Goal: Task Accomplishment & Management: Manage account settings

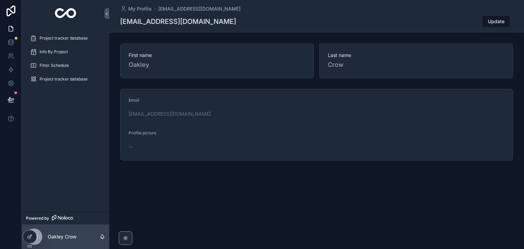
click at [74, 39] on span "Project tracker database" at bounding box center [64, 37] width 48 height 5
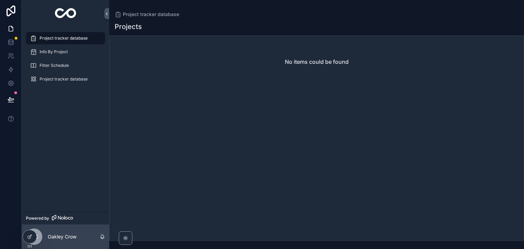
click at [50, 54] on span "Info By Project" at bounding box center [54, 51] width 28 height 5
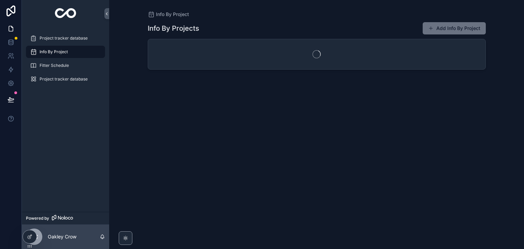
click at [49, 64] on span "Fitter Schedule" at bounding box center [54, 65] width 29 height 5
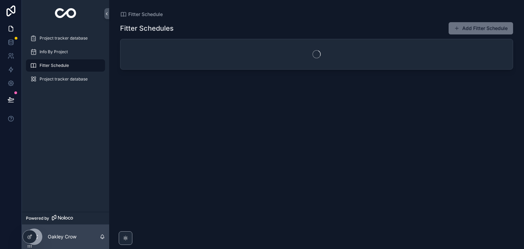
click at [56, 76] on span "Project tracker database" at bounding box center [64, 78] width 48 height 5
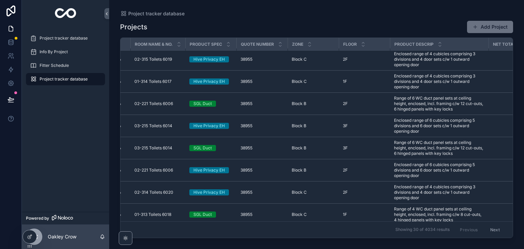
scroll to position [3, 0]
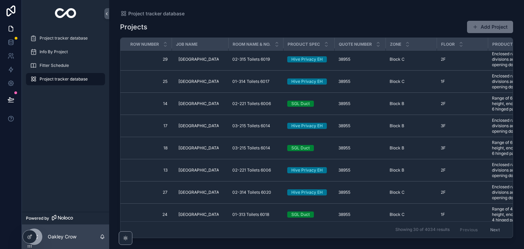
click at [53, 63] on span "Fitter Schedule" at bounding box center [54, 65] width 29 height 5
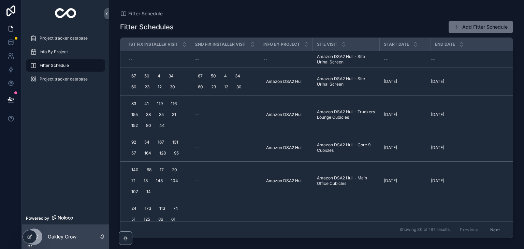
click at [280, 74] on td "Amazon DSA2 Hull" at bounding box center [286, 82] width 54 height 28
click at [71, 81] on span "Project tracker database" at bounding box center [64, 78] width 48 height 5
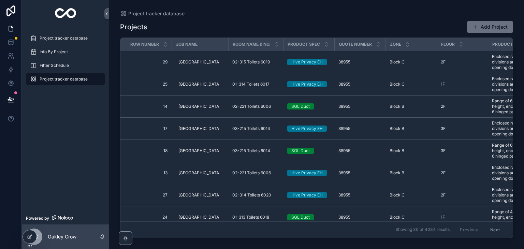
click at [289, 78] on td "Hive Privacy EH" at bounding box center [308, 84] width 51 height 22
click at [300, 83] on div "Hive Privacy EH" at bounding box center [306, 84] width 31 height 6
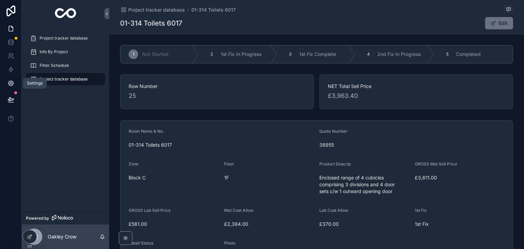
click at [9, 86] on icon at bounding box center [11, 83] width 7 height 7
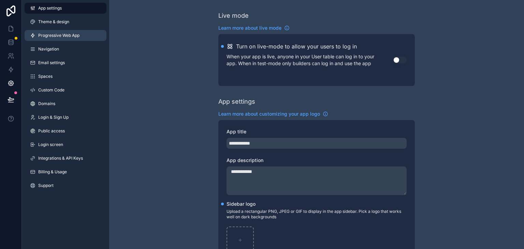
click at [66, 33] on span "Progressive Web App" at bounding box center [58, 35] width 41 height 5
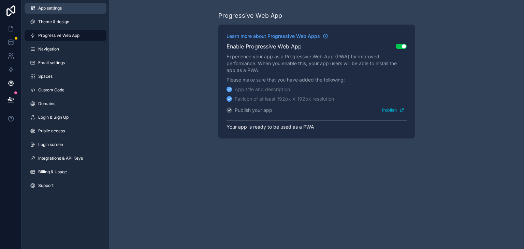
click at [65, 7] on link "App settings" at bounding box center [66, 8] width 82 height 11
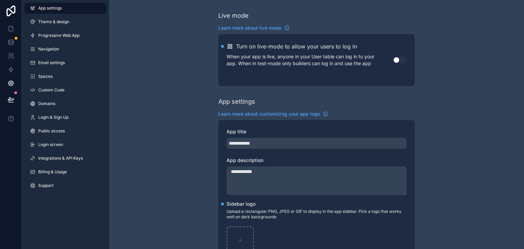
click at [397, 58] on button "Use setting" at bounding box center [400, 60] width 14 height 7
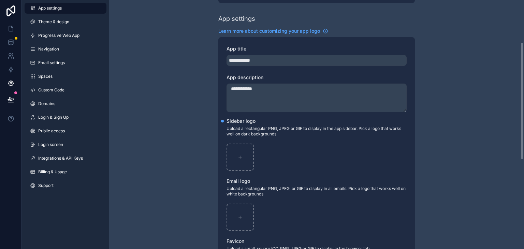
scroll to position [91, 0]
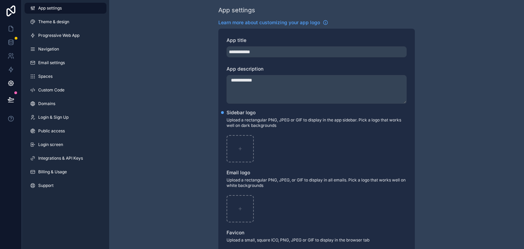
click at [287, 83] on textarea "**********" at bounding box center [316, 89] width 180 height 29
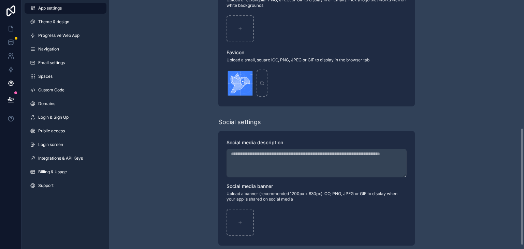
scroll to position [279, 0]
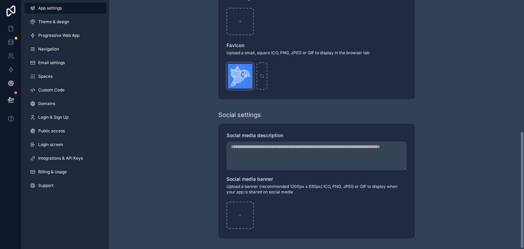
type textarea "**********"
click at [242, 67] on div "android-chrome-192x192 .png" at bounding box center [239, 75] width 27 height 27
click at [239, 81] on div "android-chrome-192x192 .png" at bounding box center [239, 75] width 27 height 27
click at [258, 77] on div "scrollable content" at bounding box center [261, 75] width 11 height 27
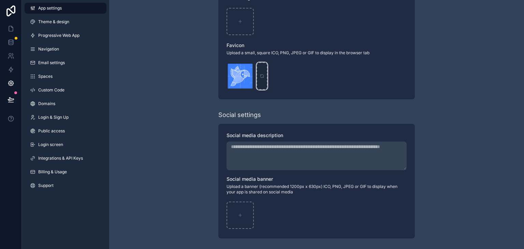
type input "**********"
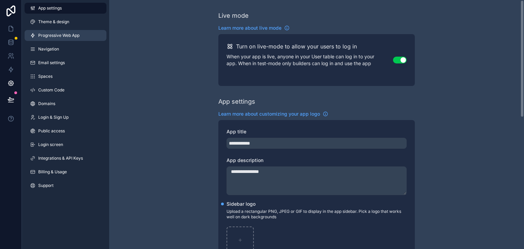
click at [75, 34] on span "Progressive Web App" at bounding box center [58, 35] width 41 height 5
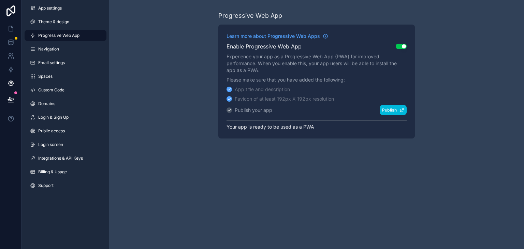
click at [401, 111] on icon "scrollable content" at bounding box center [401, 110] width 5 height 5
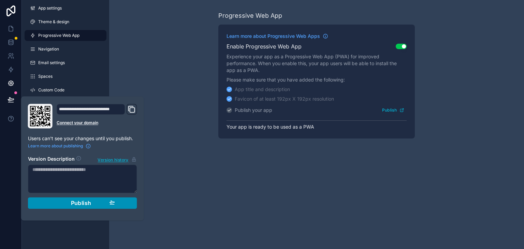
click at [92, 202] on div "Publish" at bounding box center [82, 202] width 65 height 7
